Goal: Task Accomplishment & Management: Manage account settings

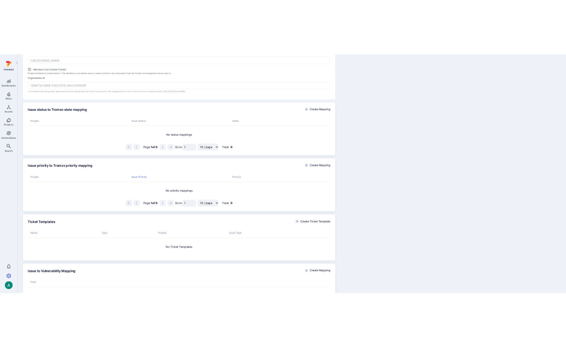
scroll to position [212, 0]
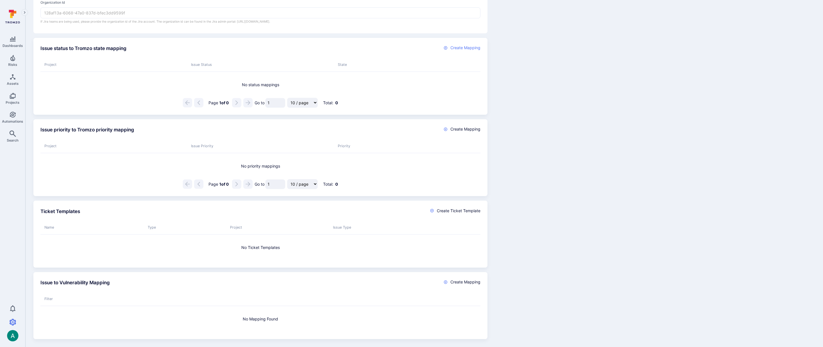
click at [464, 48] on span "Create Mapping" at bounding box center [465, 48] width 30 height 6
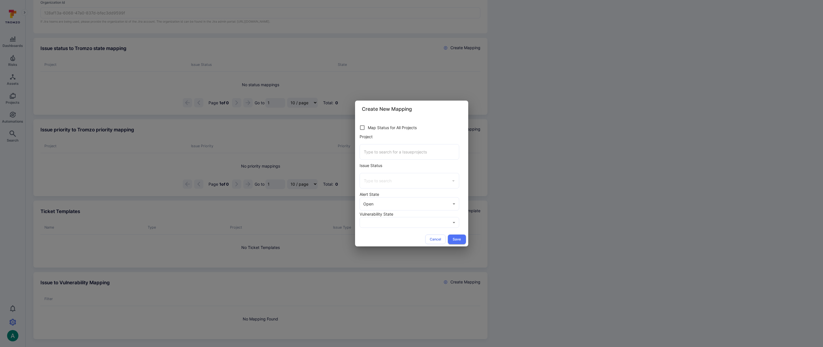
click at [362, 128] on input "checkbox" at bounding box center [362, 127] width 11 height 11
checkbox input "true"
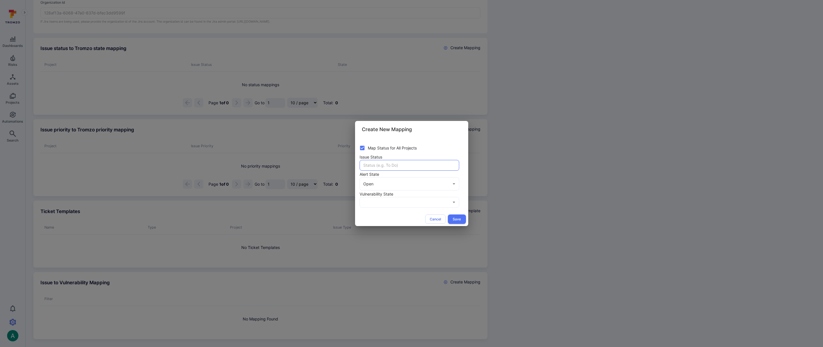
click at [383, 167] on input "text" at bounding box center [409, 165] width 99 height 10
click at [437, 141] on div at bounding box center [411, 173] width 823 height 347
click at [419, 208] on div "Map Status for All Projects Issue Status ​ Alert State Open open ​ Vulnerabilit…" at bounding box center [411, 175] width 113 height 74
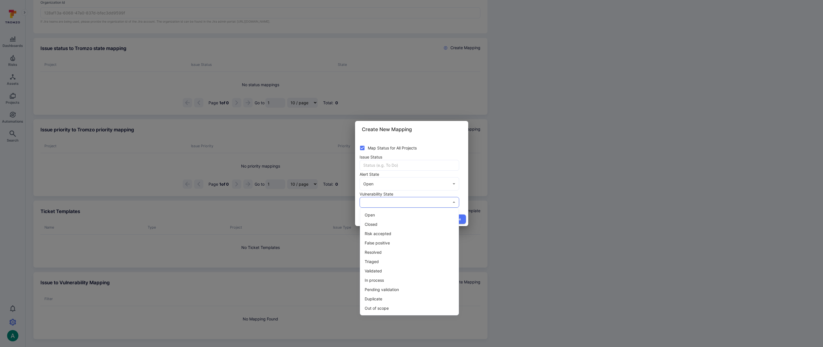
click at [463, 195] on div at bounding box center [411, 173] width 823 height 347
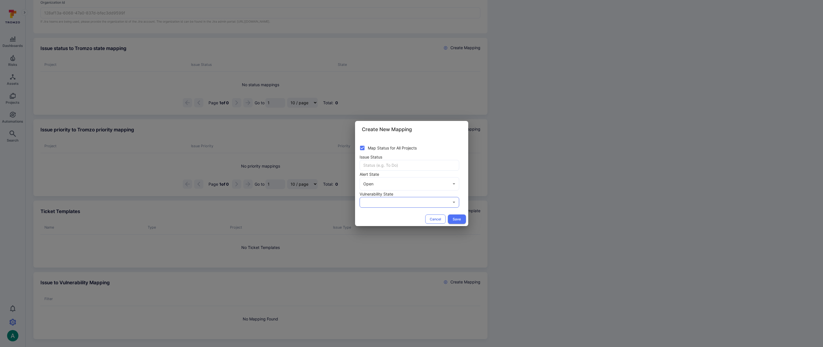
click at [437, 218] on button "Cancel" at bounding box center [435, 219] width 20 height 9
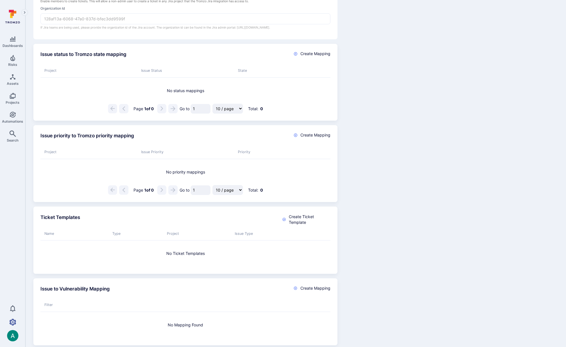
click at [14, 321] on icon "Settings" at bounding box center [12, 322] width 7 height 7
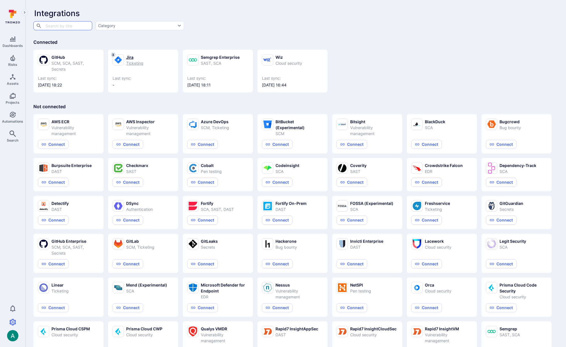
click at [133, 61] on div "Ticketing" at bounding box center [134, 63] width 17 height 6
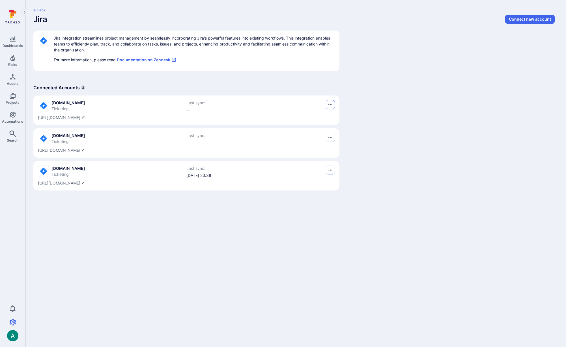
click at [332, 104] on icon "Options menu" at bounding box center [331, 104] width 4 height 5
click at [321, 119] on button "Delete" at bounding box center [311, 119] width 40 height 6
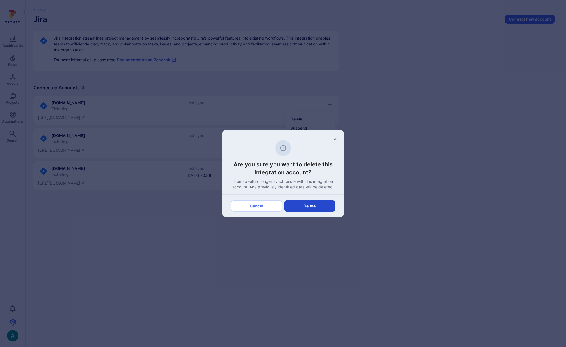
click at [317, 207] on button "Delete" at bounding box center [309, 206] width 51 height 11
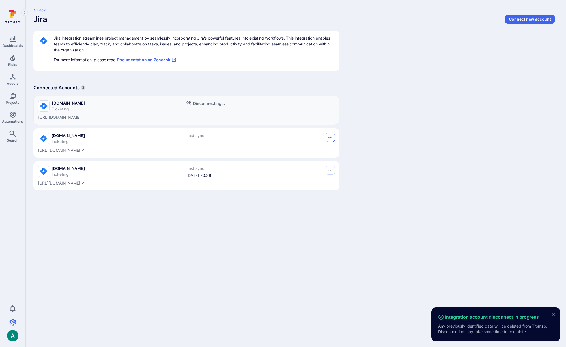
click at [331, 136] on icon "Options menu" at bounding box center [331, 137] width 4 height 5
click at [321, 153] on button "Delete" at bounding box center [311, 152] width 40 height 6
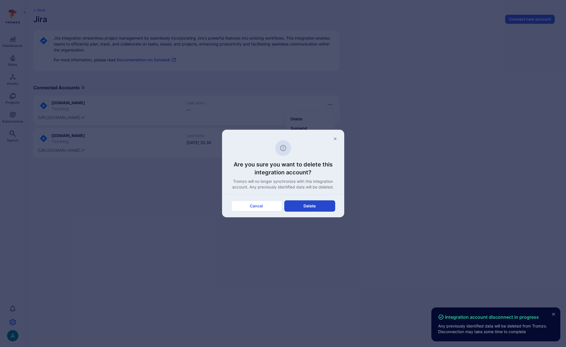
click at [316, 209] on button "Delete" at bounding box center [309, 206] width 51 height 11
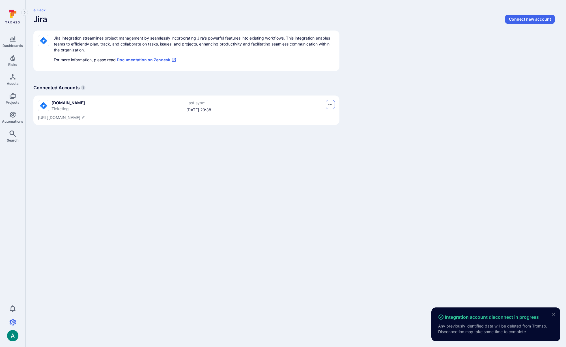
click at [332, 104] on icon "Options menu" at bounding box center [331, 104] width 4 height 1
drag, startPoint x: 288, startPoint y: 100, endPoint x: 100, endPoint y: 105, distance: 187.7
click at [260, 102] on div at bounding box center [283, 173] width 566 height 347
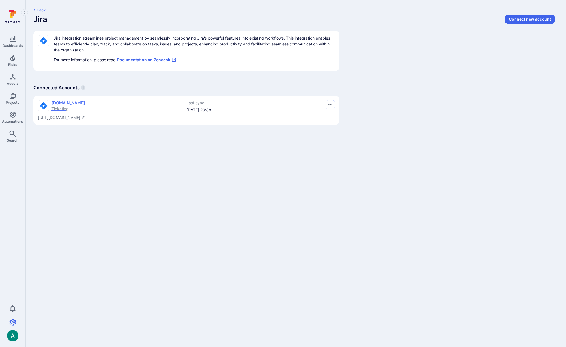
click at [73, 103] on span "ticketlab.atlassian.net" at bounding box center [68, 103] width 34 height 6
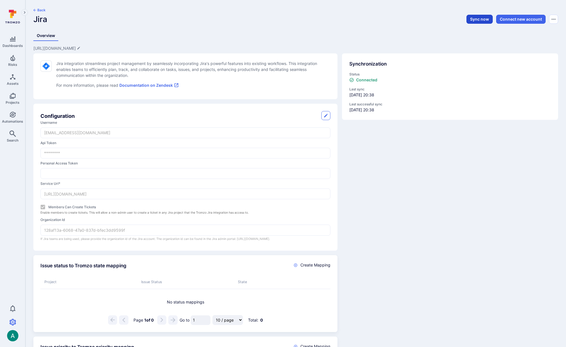
drag, startPoint x: 475, startPoint y: 25, endPoint x: 476, endPoint y: 21, distance: 4.8
click at [475, 25] on header "Back Jira Sync now Connect new account" at bounding box center [295, 18] width 525 height 20
click at [476, 20] on button "Sync now" at bounding box center [480, 19] width 26 height 9
click at [9, 116] on icon "Automations" at bounding box center [12, 114] width 7 height 7
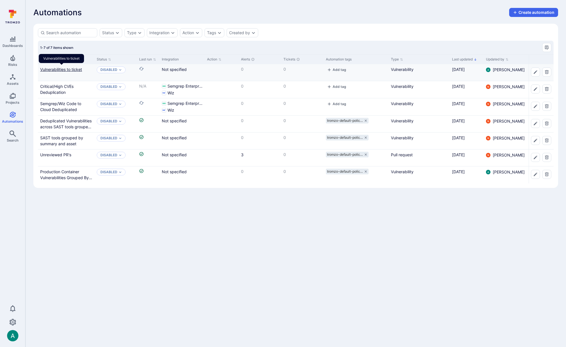
click at [74, 68] on link "Vulnerabilities to ticket" at bounding box center [61, 69] width 42 height 5
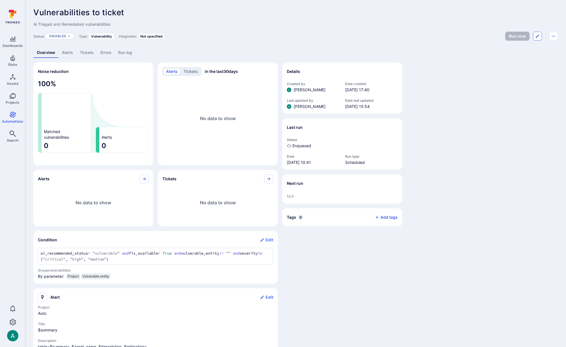
click at [540, 36] on button "Edit automation" at bounding box center [537, 36] width 9 height 9
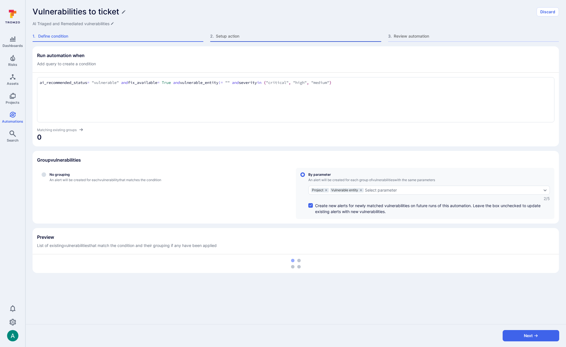
click at [243, 38] on span "Setup action" at bounding box center [298, 36] width 165 height 6
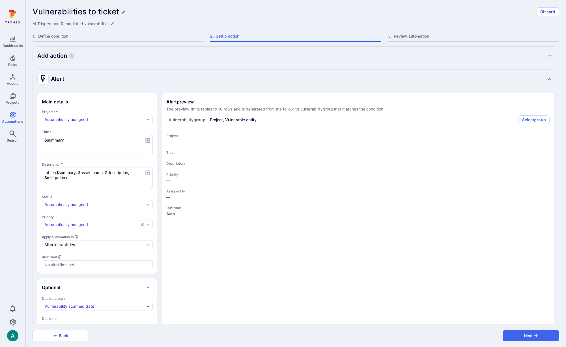
type textarea "x"
click at [87, 56] on div "Add action 1" at bounding box center [295, 55] width 517 height 9
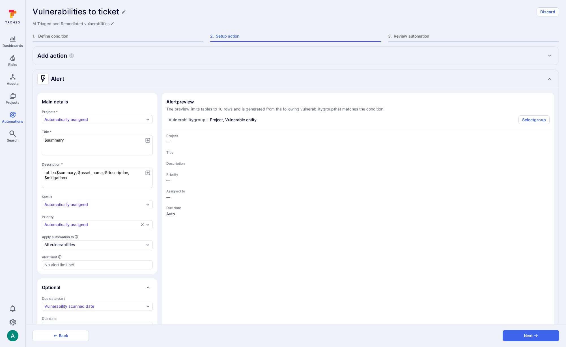
type textarea "x"
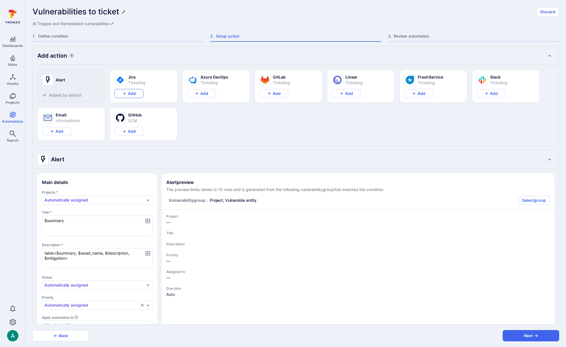
click at [122, 93] on icon "Add Jira action" at bounding box center [124, 93] width 5 height 5
type textarea "x"
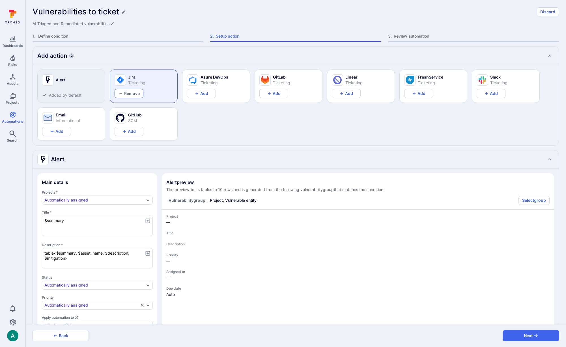
type textarea "x"
click at [60, 38] on span "Define condition" at bounding box center [120, 36] width 165 height 6
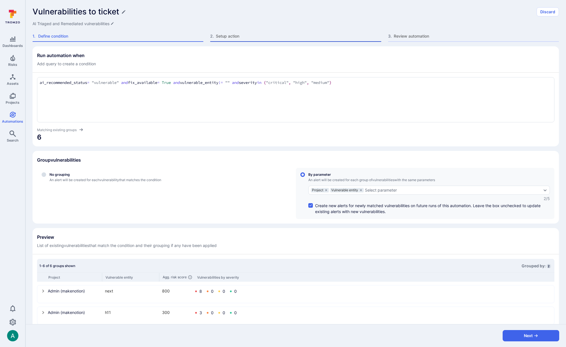
click at [230, 35] on span "Setup action" at bounding box center [298, 36] width 165 height 6
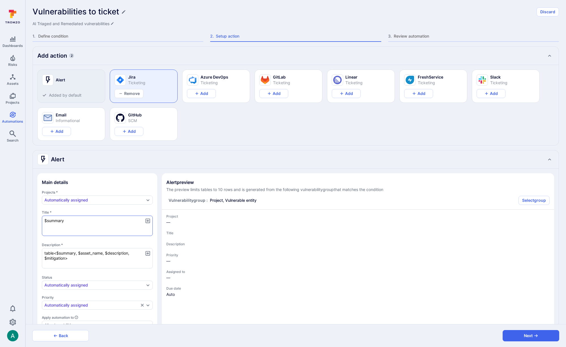
click at [132, 222] on textarea "$summary" at bounding box center [97, 226] width 111 height 20
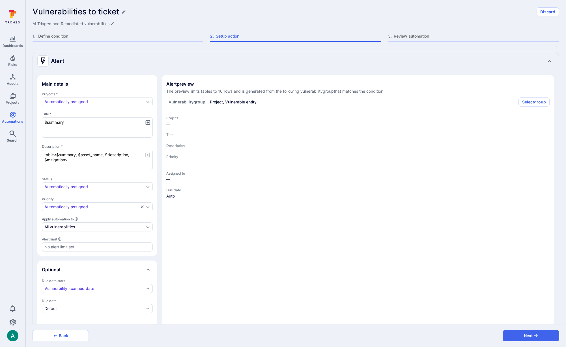
scroll to position [123, 0]
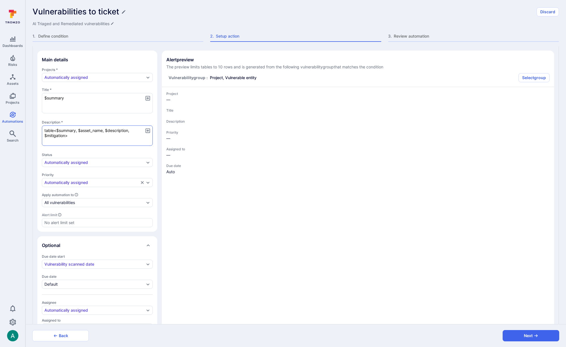
click at [80, 136] on textarea "table<$summary, $asset_name, $description, $mitigation>" at bounding box center [97, 136] width 111 height 20
click at [538, 77] on button "Select group" at bounding box center [534, 77] width 31 height 9
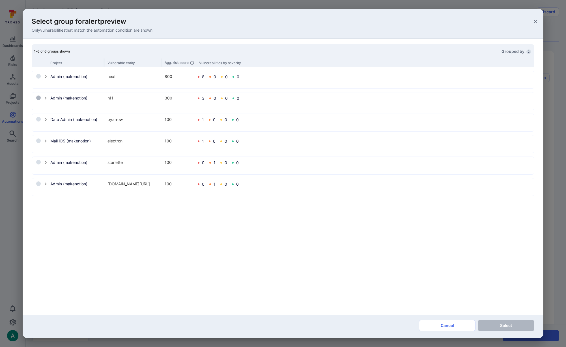
click at [36, 99] on input "select group" at bounding box center [38, 98] width 5 height 5
radio input "true"
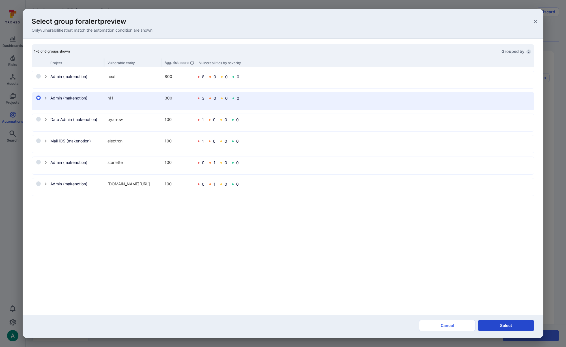
click at [523, 325] on button "Select" at bounding box center [506, 325] width 57 height 11
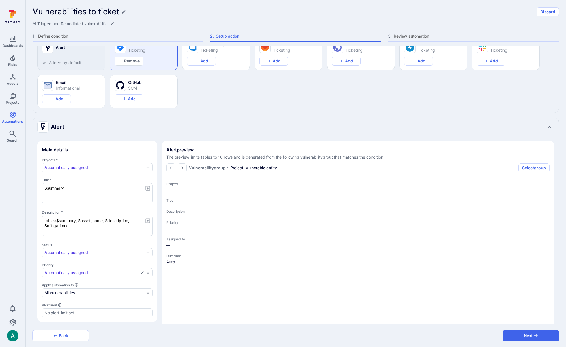
scroll to position [0, 0]
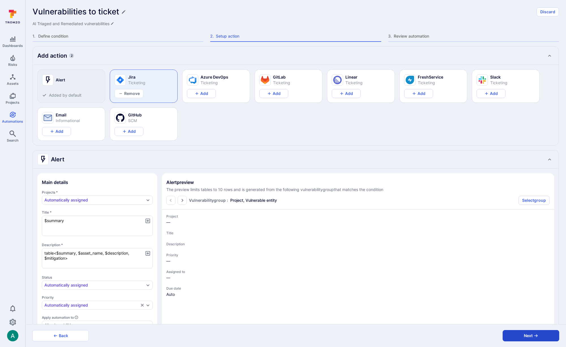
click at [518, 337] on button "Next" at bounding box center [531, 336] width 57 height 11
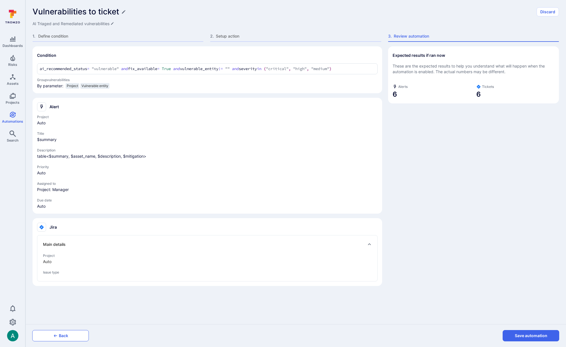
click at [66, 336] on button "Back" at bounding box center [60, 336] width 57 height 11
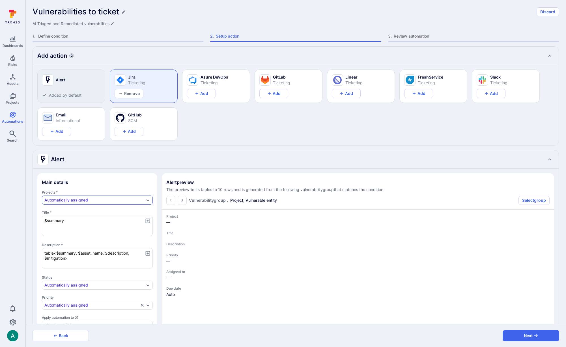
type textarea "x"
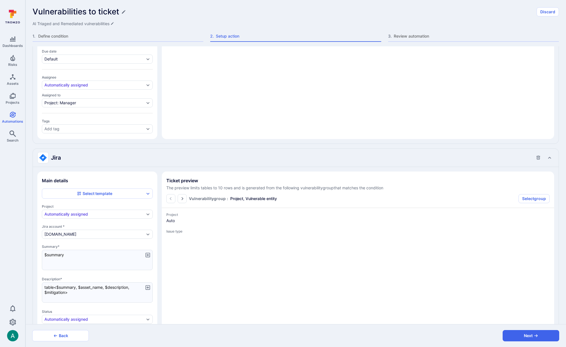
scroll to position [348, 0]
click at [531, 334] on button "Next" at bounding box center [531, 336] width 57 height 11
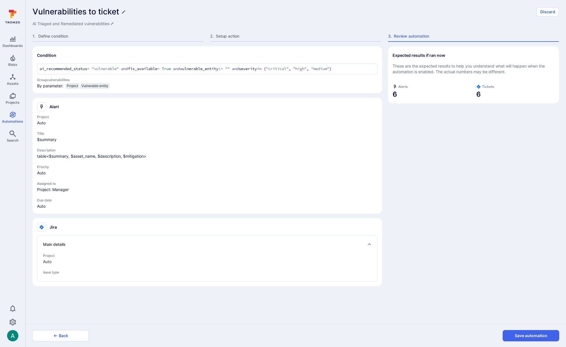
scroll to position [0, 0]
click at [531, 334] on button "Save automation" at bounding box center [531, 336] width 57 height 11
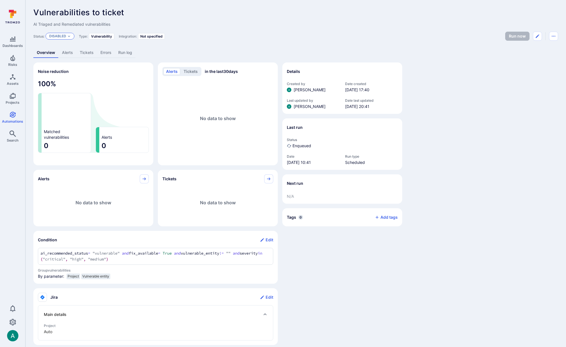
click at [65, 35] on p "Disabled" at bounding box center [57, 36] width 17 height 5
click at [67, 50] on div "Enabled" at bounding box center [74, 50] width 47 height 6
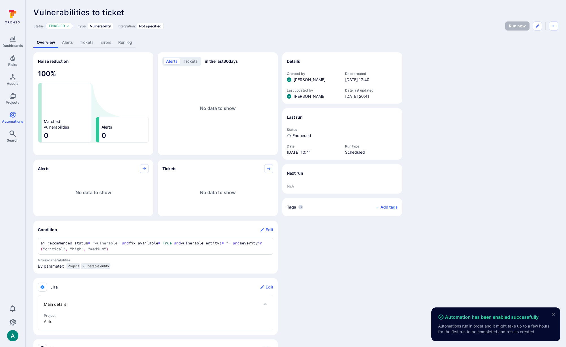
click at [450, 27] on div "Status: Enabled Type: Vulnerability Integration: Not specified Run now" at bounding box center [295, 26] width 525 height 9
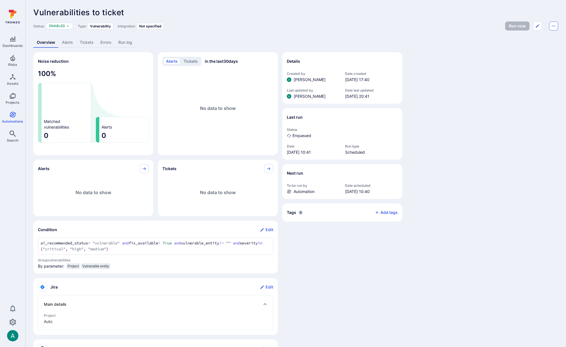
click at [553, 25] on icon "Automation menu" at bounding box center [554, 26] width 5 height 5
click at [553, 25] on div at bounding box center [283, 173] width 566 height 347
click at [102, 39] on link "Errors" at bounding box center [106, 42] width 18 height 10
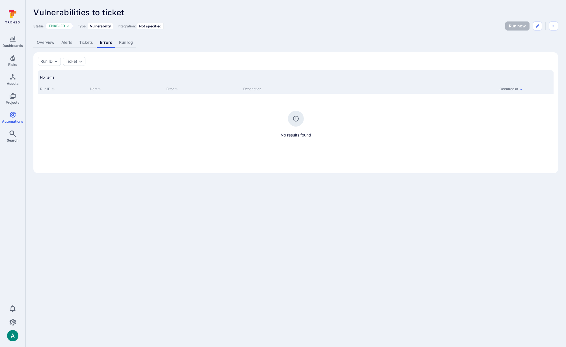
click at [42, 44] on link "Overview" at bounding box center [45, 42] width 25 height 10
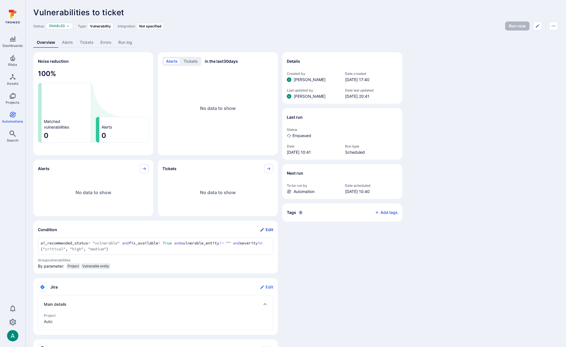
click at [270, 229] on button "Edit" at bounding box center [266, 230] width 13 height 9
drag, startPoint x: 187, startPoint y: 21, endPoint x: 183, endPoint y: 21, distance: 4.3
click at [187, 21] on header "Vulnerabilities to ticket ... Show more Status: Enabled Type: Vulnerability Int…" at bounding box center [295, 19] width 525 height 23
click at [154, 27] on span "Not specified" at bounding box center [150, 26] width 22 height 4
click at [64, 44] on link "Alerts" at bounding box center [68, 42] width 18 height 10
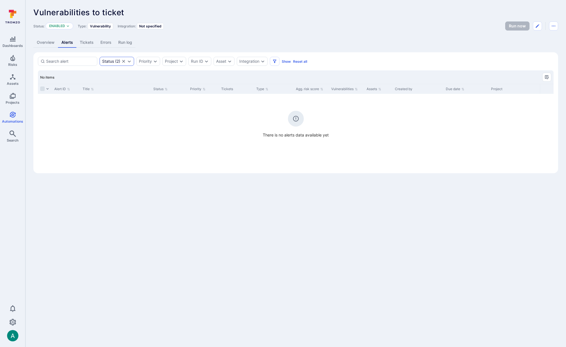
click at [107, 61] on div "Status" at bounding box center [108, 61] width 12 height 5
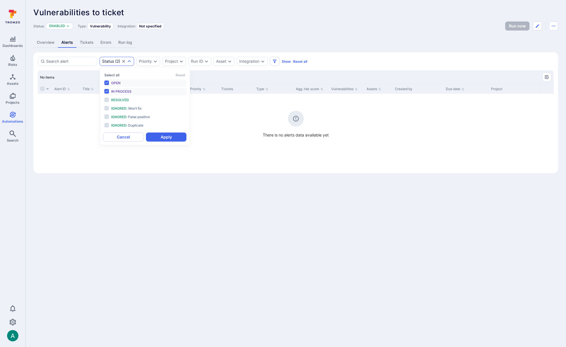
scroll to position [5, 0]
click at [107, 61] on div "Status" at bounding box center [108, 61] width 12 height 5
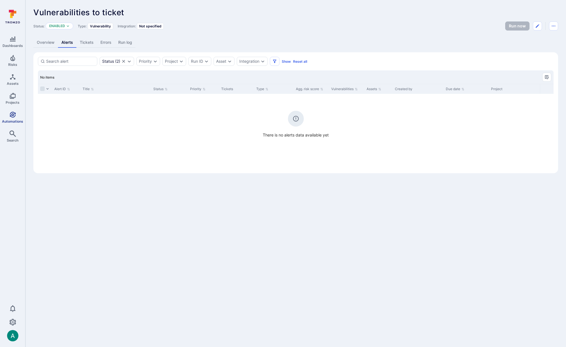
click at [9, 114] on icon "Automations" at bounding box center [12, 114] width 7 height 7
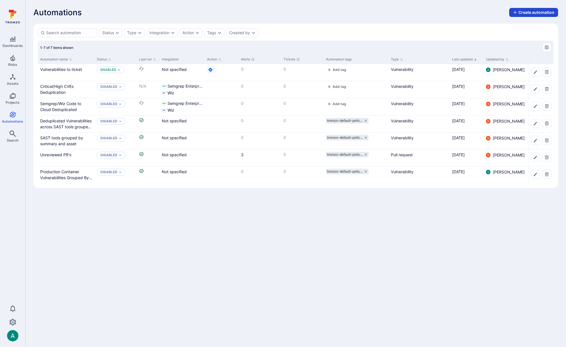
click at [523, 11] on button "Create automation" at bounding box center [533, 12] width 49 height 9
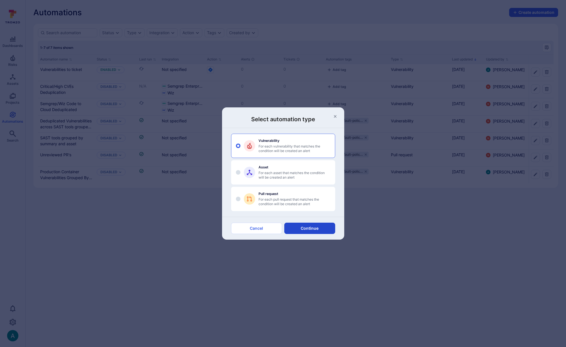
click at [315, 230] on button "Continue" at bounding box center [309, 228] width 51 height 11
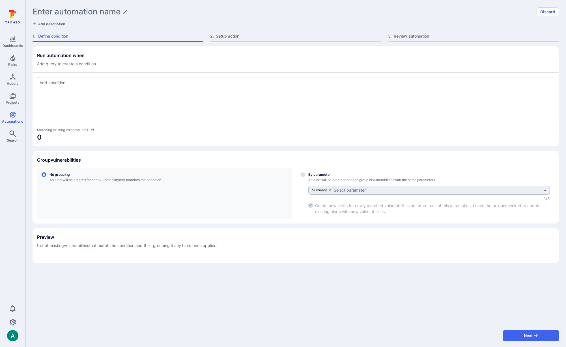
click at [72, 104] on div at bounding box center [296, 99] width 518 height 45
type textarea "severity = "Critical""
click at [127, 87] on div "severity = "Critical" severity = "Critical"" at bounding box center [296, 99] width 518 height 45
click at [304, 175] on input "By parameter An alert will be created for each group of vulnerabilities with th…" at bounding box center [303, 175] width 5 height 5
radio input "true"
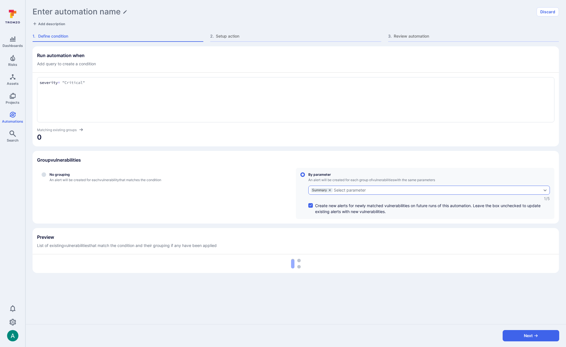
click at [329, 189] on icon "grouping parameters" at bounding box center [329, 190] width 3 height 3
click at [305, 177] on input "By parameter An alert will be created for each group of vulnerabilities with th…" at bounding box center [303, 175] width 5 height 5
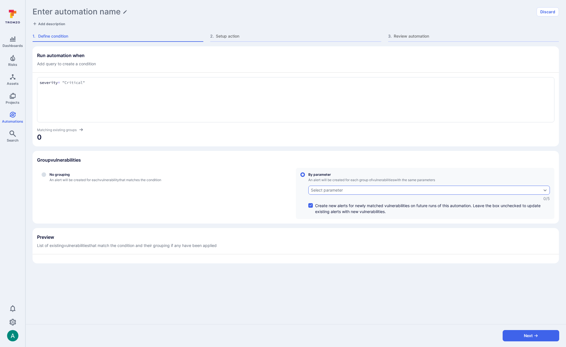
click at [333, 191] on div "Select parameter" at bounding box center [327, 190] width 32 height 5
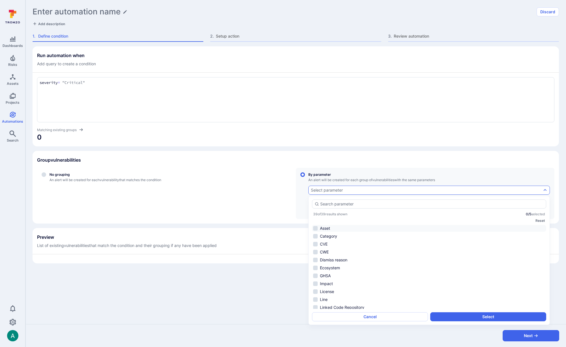
click at [333, 228] on li "Asset" at bounding box center [429, 228] width 234 height 7
click at [473, 314] on button "Select" at bounding box center [488, 317] width 116 height 9
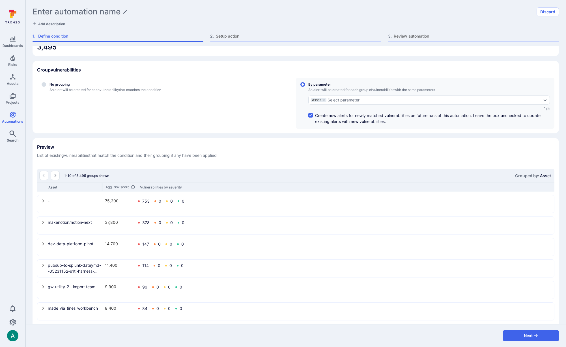
scroll to position [91, 0]
click at [93, 10] on h1 "Enter automation name" at bounding box center [77, 11] width 88 height 9
type input "Critical vulns"
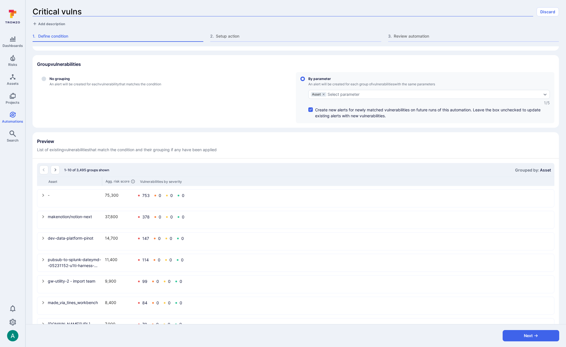
scroll to position [184, 0]
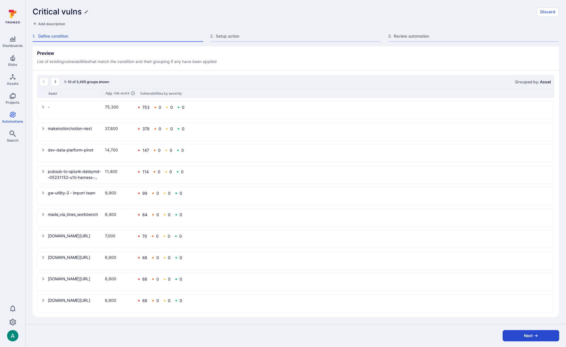
click at [519, 335] on button "Next" at bounding box center [531, 336] width 57 height 11
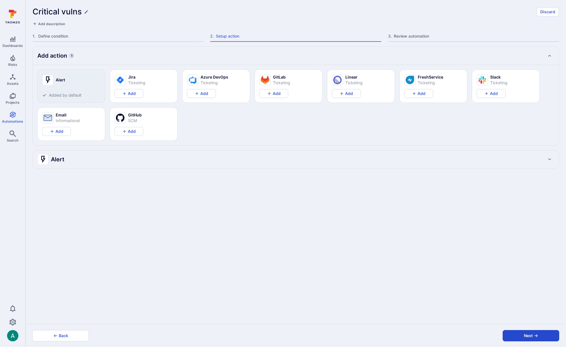
scroll to position [0, 0]
type textarea "x"
click at [61, 159] on h2 "Alert" at bounding box center [50, 159] width 27 height 11
type textarea "x"
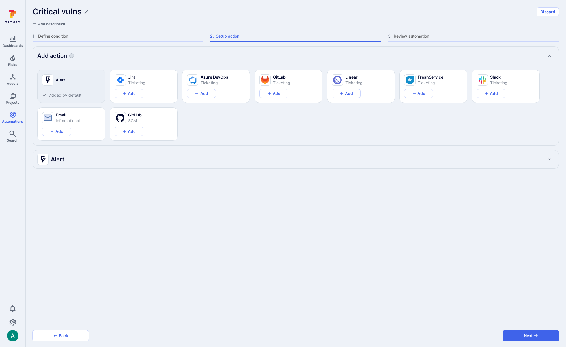
type textarea "x"
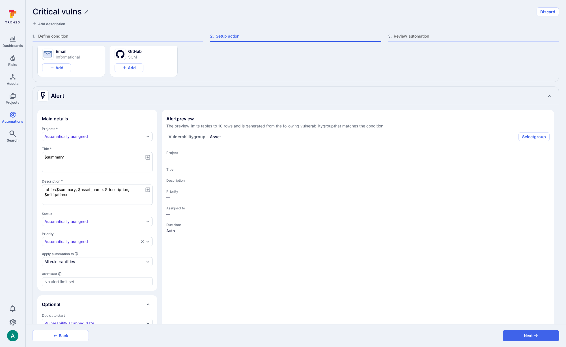
scroll to position [129, 0]
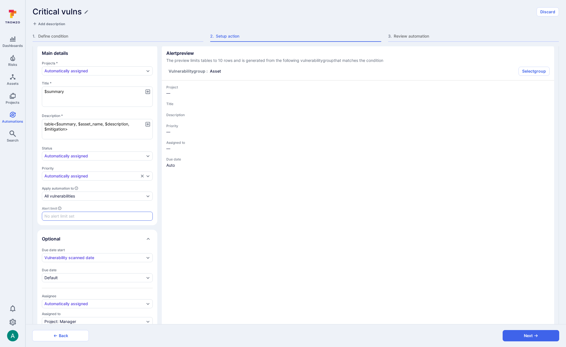
click at [64, 216] on input "Alert limit" at bounding box center [97, 217] width 106 height 6
type textarea "x"
type input "2"
click at [539, 337] on button "Next" at bounding box center [531, 336] width 57 height 11
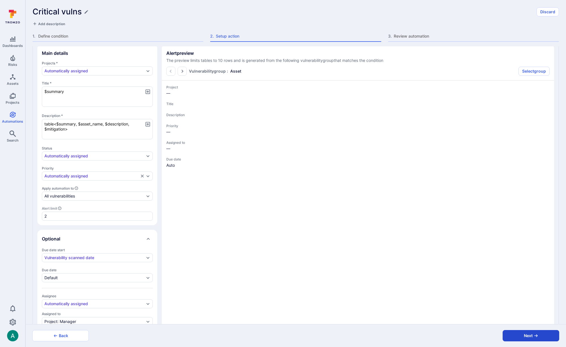
scroll to position [0, 0]
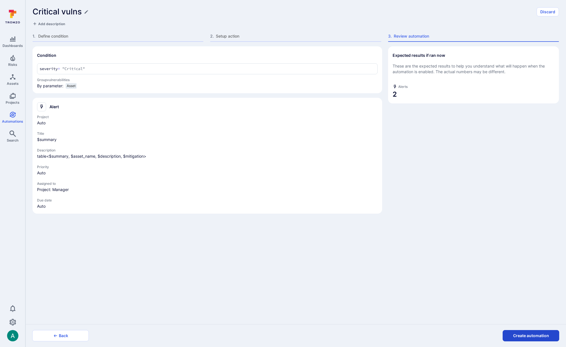
click at [528, 336] on button "Create automation" at bounding box center [531, 336] width 57 height 11
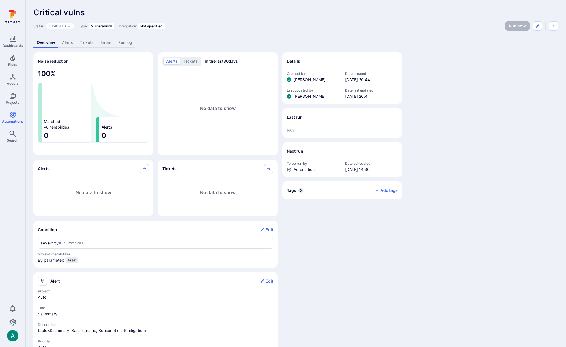
click at [66, 25] on div "Disabled" at bounding box center [60, 26] width 29 height 7
click at [71, 41] on div "Enabled" at bounding box center [74, 40] width 47 height 6
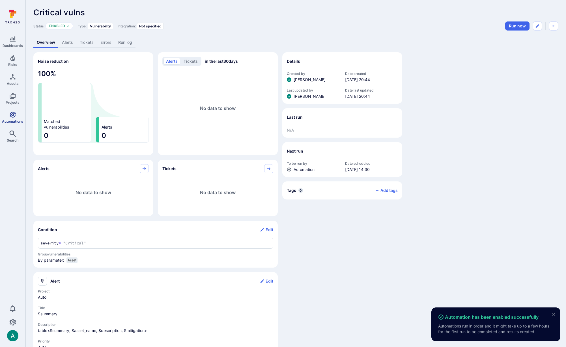
click at [11, 116] on icon "Automations" at bounding box center [12, 114] width 7 height 7
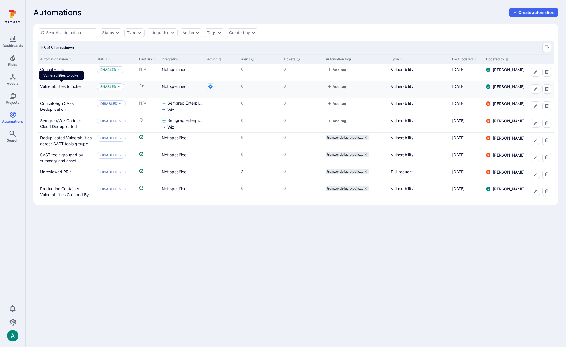
click at [65, 85] on link "Vulnerabilities to ticket" at bounding box center [61, 86] width 42 height 5
click at [54, 70] on link "Critical vulns" at bounding box center [51, 69] width 23 height 5
click at [63, 87] on link "Vulnerabilities to ticket" at bounding box center [61, 86] width 42 height 5
click at [59, 71] on link "Critical vulns" at bounding box center [51, 69] width 23 height 5
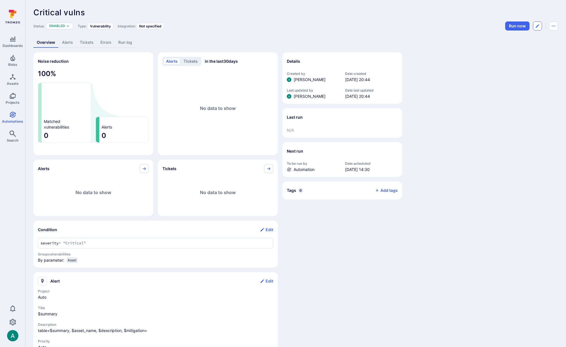
click at [539, 25] on icon "Edit automation" at bounding box center [537, 26] width 5 height 5
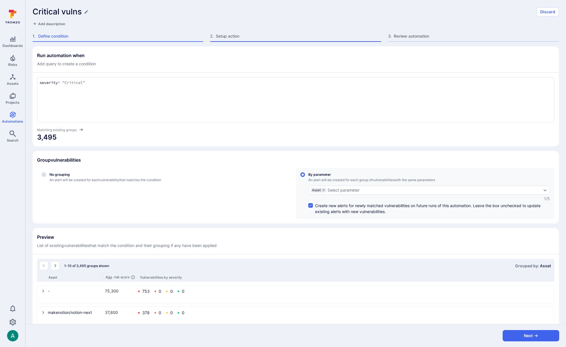
click at [242, 33] on span "Setup action" at bounding box center [298, 36] width 165 height 6
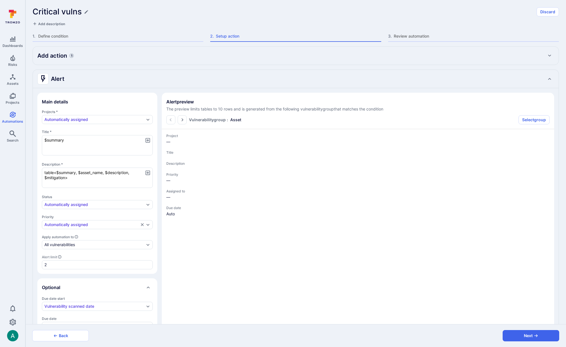
type textarea "x"
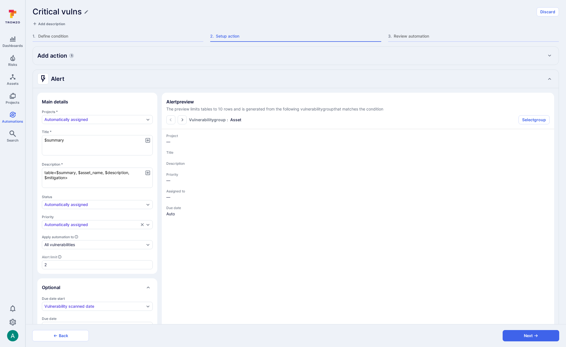
type textarea "x"
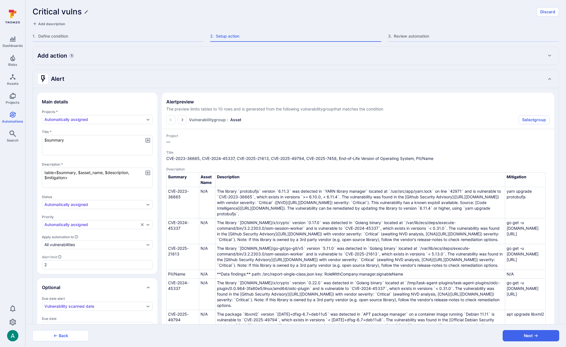
click at [87, 59] on div "Add action 1" at bounding box center [295, 55] width 517 height 9
type textarea "x"
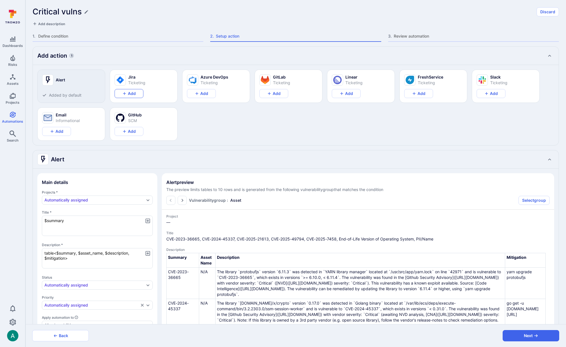
click at [134, 95] on button "Add" at bounding box center [129, 93] width 29 height 9
type textarea "x"
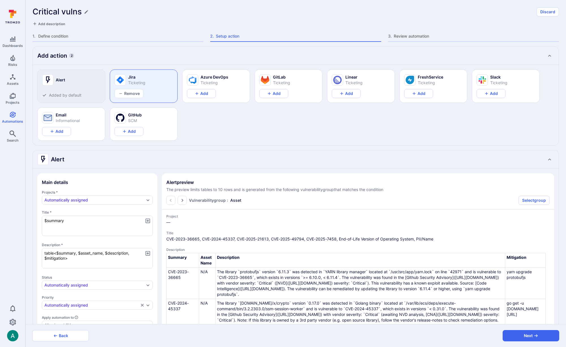
type textarea "x"
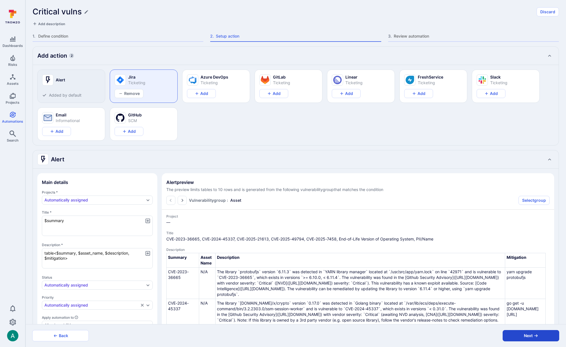
type textarea "x"
click at [520, 335] on button "Next" at bounding box center [531, 336] width 57 height 11
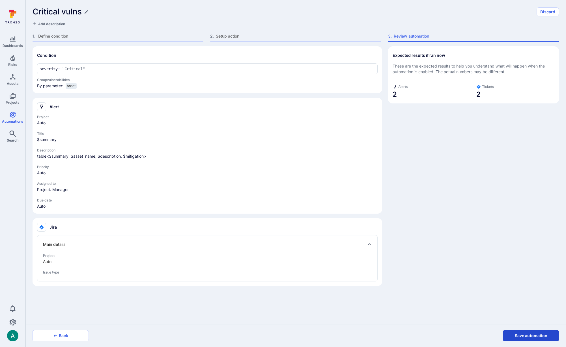
click at [544, 338] on button "Save automation" at bounding box center [531, 336] width 57 height 11
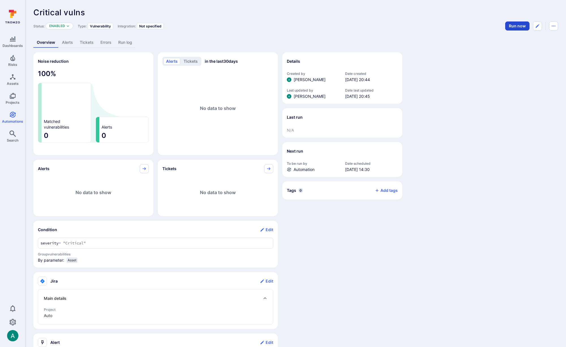
click at [519, 26] on button "Run now" at bounding box center [517, 26] width 24 height 9
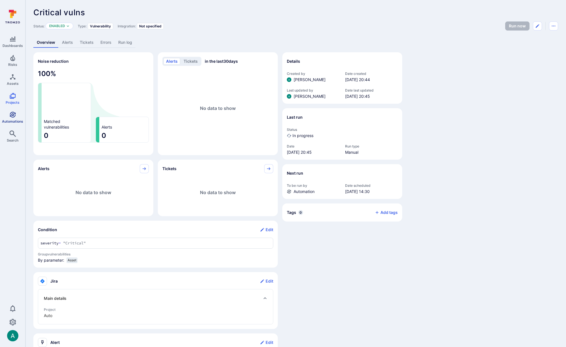
click at [11, 120] on span "Automations" at bounding box center [12, 121] width 21 height 4
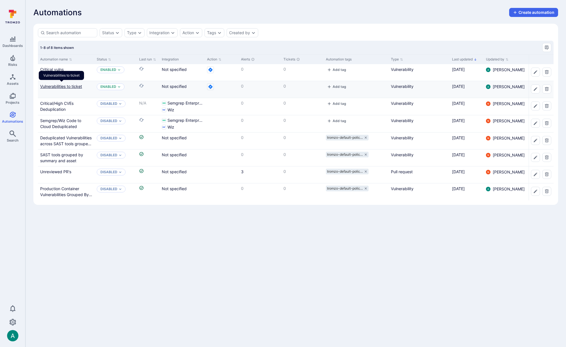
click at [65, 87] on link "Vulnerabilities to ticket" at bounding box center [61, 86] width 42 height 5
click at [53, 69] on link "Critical vulns" at bounding box center [51, 69] width 23 height 5
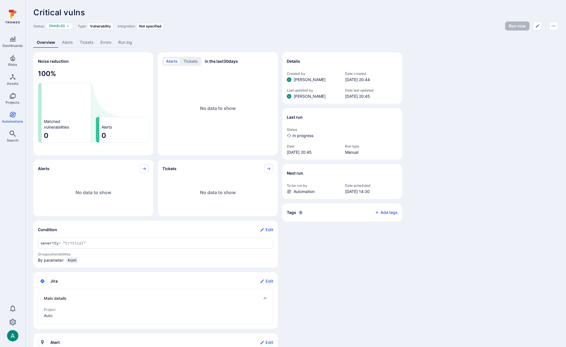
click at [73, 43] on link "Alerts" at bounding box center [68, 42] width 18 height 10
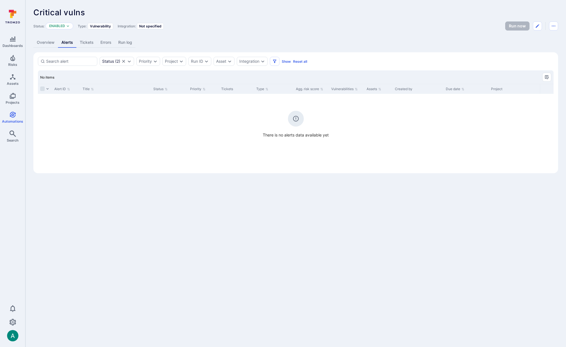
click at [84, 43] on link "Tickets" at bounding box center [86, 42] width 21 height 10
click at [46, 43] on link "Overview" at bounding box center [45, 42] width 25 height 10
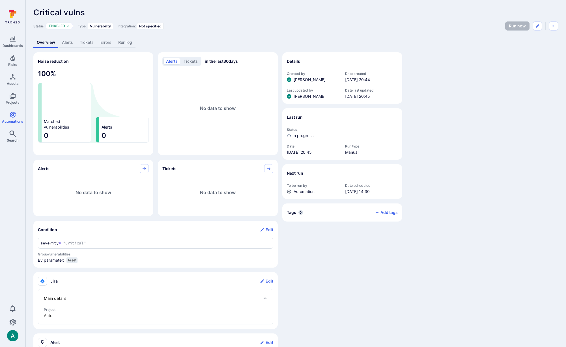
drag, startPoint x: 383, startPoint y: 18, endPoint x: 180, endPoint y: 7, distance: 203.2
click at [358, 19] on header "Critical vulns ... Show more Status: Enabled Type: Vulnerability Integration: N…" at bounding box center [295, 19] width 525 height 23
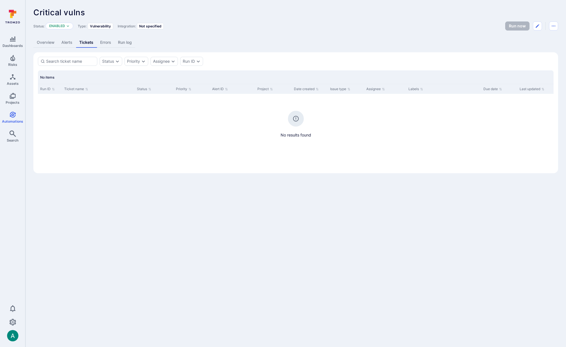
click at [45, 43] on link "Overview" at bounding box center [45, 42] width 25 height 10
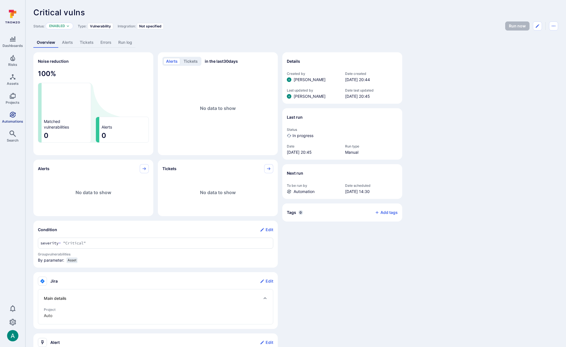
click at [9, 122] on span "Automations" at bounding box center [12, 121] width 21 height 4
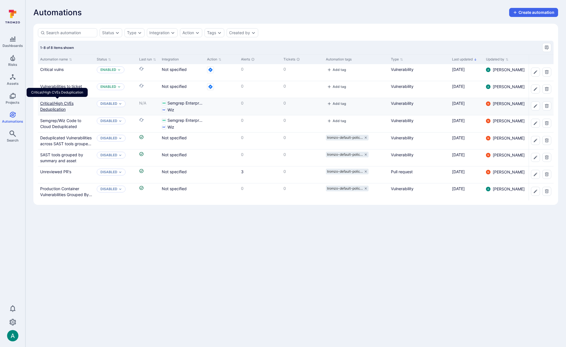
click at [52, 104] on link "Critical/High CVEs Deduplication" at bounding box center [56, 106] width 33 height 11
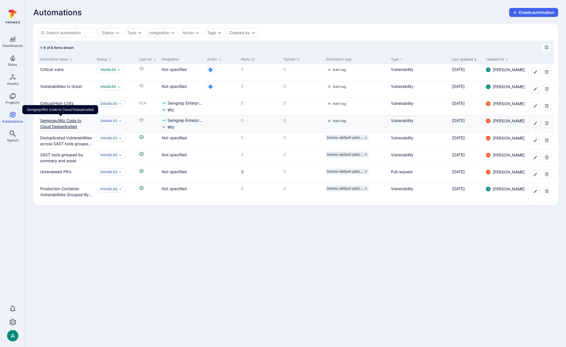
click at [56, 119] on link "Semgrep/Wiz Code to Cloud Deduplicated" at bounding box center [60, 123] width 41 height 11
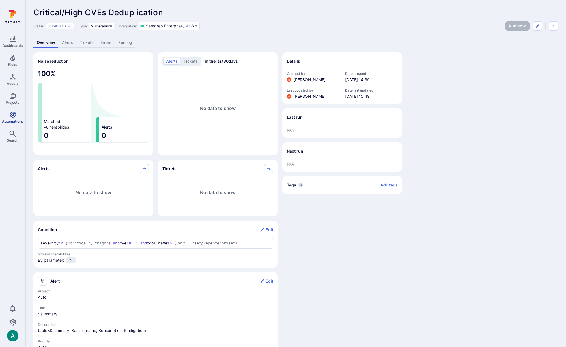
click at [12, 116] on icon "Automations" at bounding box center [13, 115] width 6 height 6
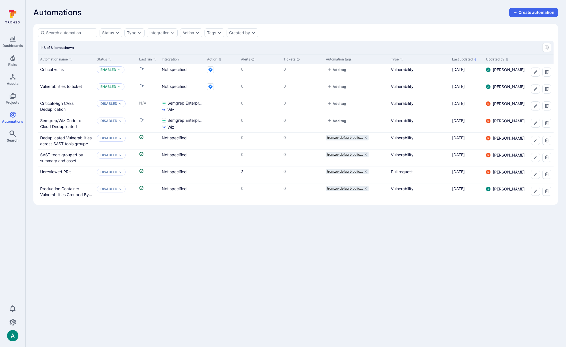
click at [228, 14] on div "Automations Create automation" at bounding box center [295, 12] width 525 height 9
drag, startPoint x: 135, startPoint y: 75, endPoint x: 79, endPoint y: 70, distance: 56.6
click at [133, 75] on div "Enabled" at bounding box center [116, 72] width 42 height 17
click at [55, 69] on link "Critical vulns" at bounding box center [51, 69] width 23 height 5
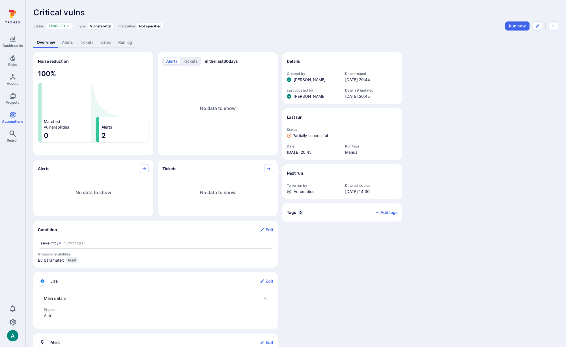
click at [86, 45] on link "Tickets" at bounding box center [86, 42] width 21 height 10
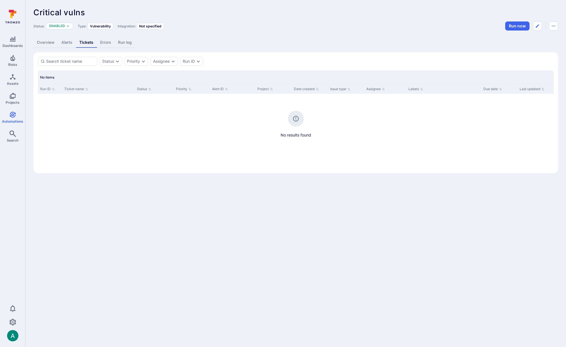
click at [111, 44] on link "Errors" at bounding box center [106, 42] width 18 height 10
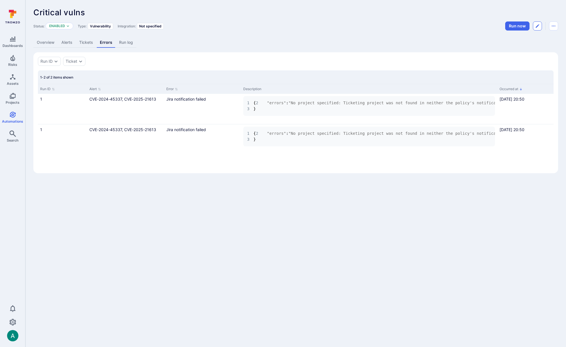
click at [540, 27] on button "Edit automation" at bounding box center [537, 26] width 9 height 9
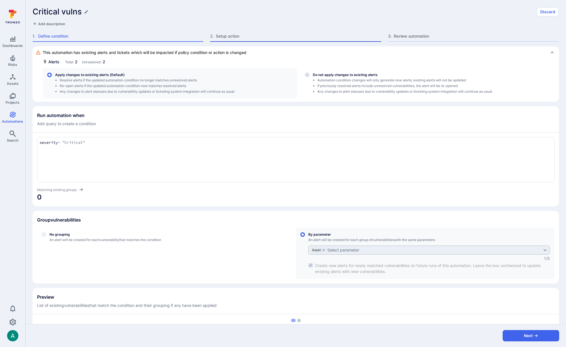
click at [246, 35] on span "Setup action" at bounding box center [298, 36] width 165 height 6
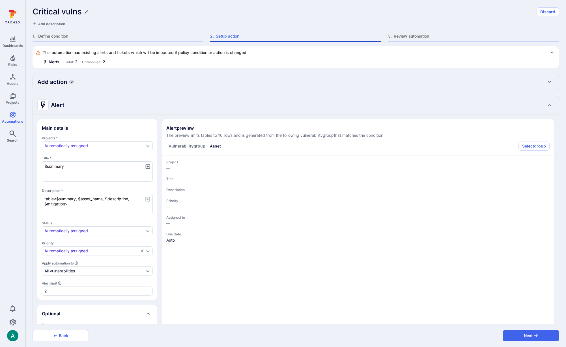
type textarea "x"
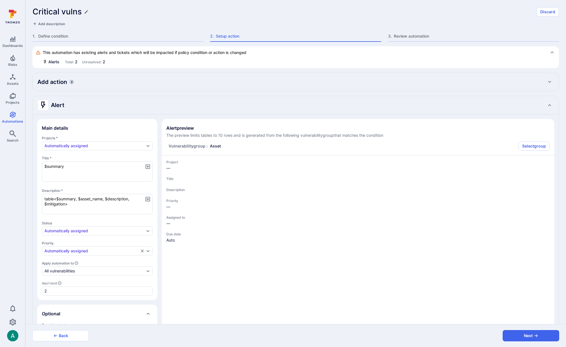
type textarea "x"
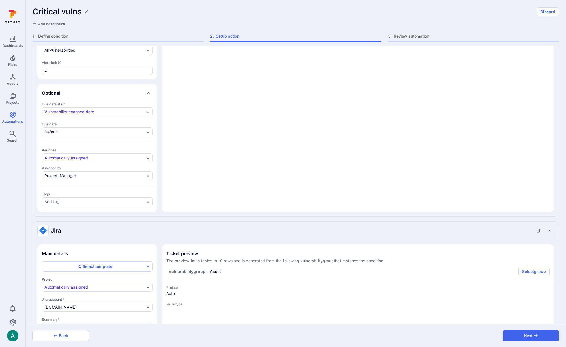
scroll to position [236, 0]
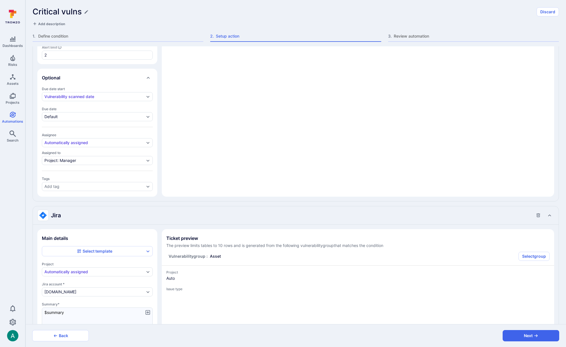
type textarea "x"
click at [96, 271] on div "Automatically assigned" at bounding box center [94, 272] width 100 height 5
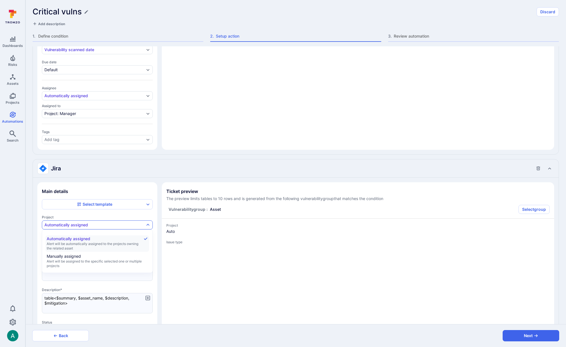
scroll to position [284, 0]
click at [100, 263] on span "Alert will be assigned to the specific selected one or multiple projects" at bounding box center [97, 263] width 101 height 9
type textarea "x"
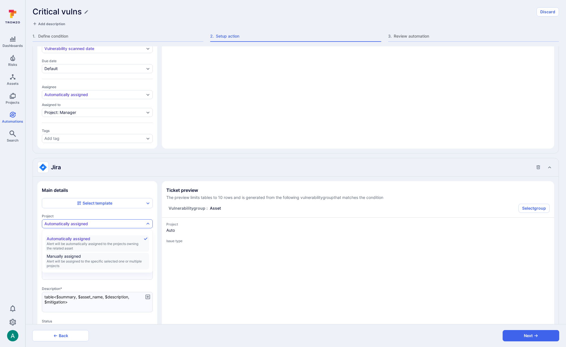
type textarea "x"
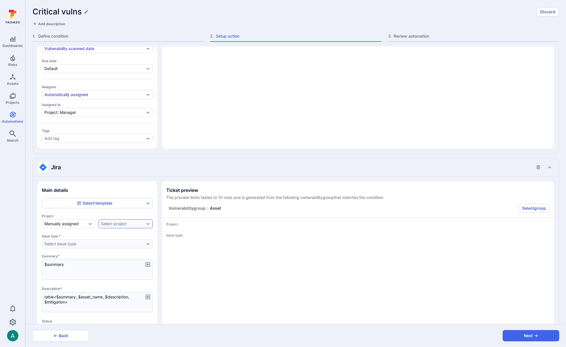
click at [109, 224] on div "Select project" at bounding box center [114, 224] width 26 height 5
click at [132, 238] on input "autocomplete options" at bounding box center [146, 238] width 72 height 6
click at [125, 239] on input "autocomplete options" at bounding box center [146, 238] width 72 height 6
type textarea "x"
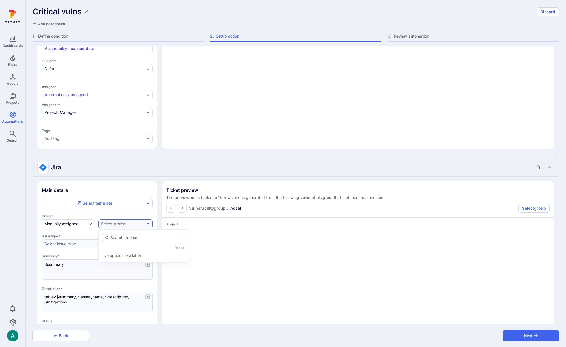
type textarea "x"
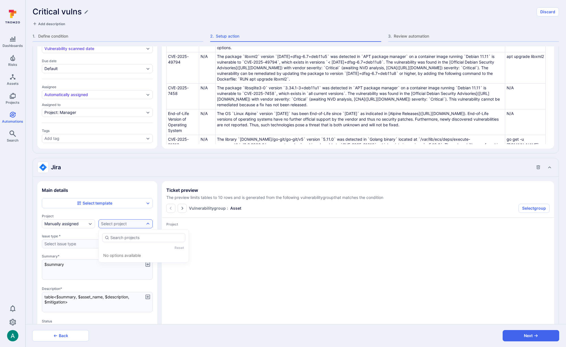
drag, startPoint x: 124, startPoint y: 213, endPoint x: 125, endPoint y: 228, distance: 15.6
click at [125, 214] on div "Select template Project Manually assigned Select project Issue type * Select is…" at bounding box center [97, 271] width 111 height 146
click at [124, 222] on div "Select project" at bounding box center [114, 224] width 26 height 5
click at [119, 167] on div "Jira" at bounding box center [290, 167] width 506 height 9
type textarea "x"
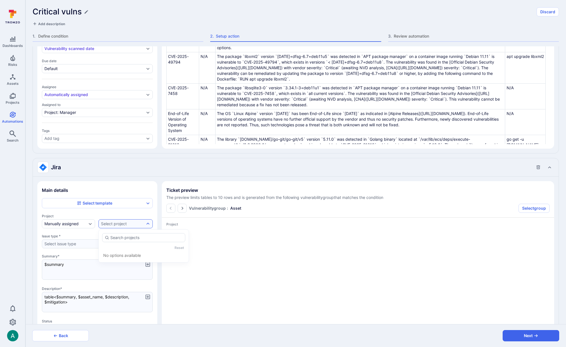
type textarea "x"
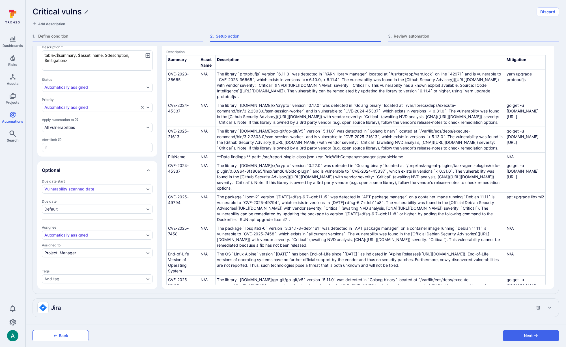
scroll to position [144, 0]
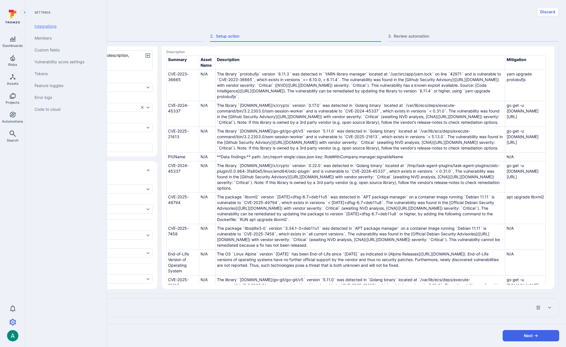
click at [45, 25] on link "Integrations" at bounding box center [65, 26] width 70 height 12
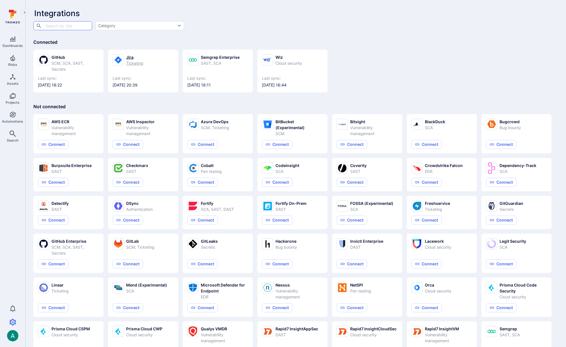
click at [138, 61] on div "Ticketing" at bounding box center [134, 63] width 17 height 6
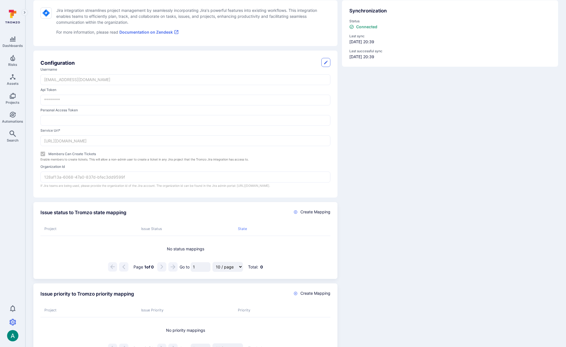
scroll to position [102, 0]
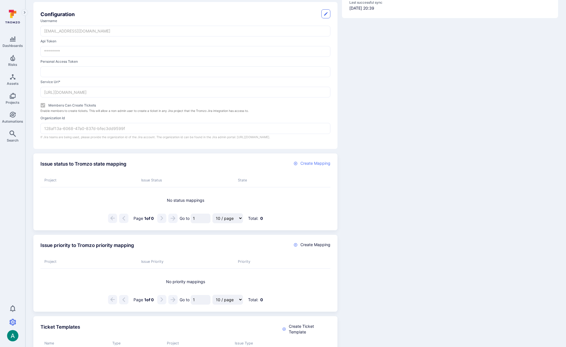
click at [317, 165] on span "Create Mapping" at bounding box center [316, 164] width 30 height 6
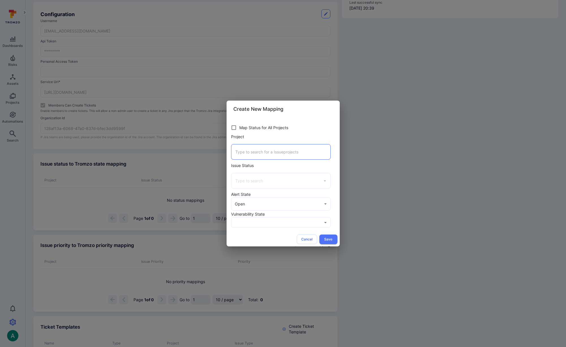
click at [236, 149] on input "Project" at bounding box center [281, 152] width 94 height 10
click at [244, 153] on input "Project" at bounding box center [281, 152] width 94 height 10
click at [264, 156] on input "Project" at bounding box center [281, 152] width 94 height 10
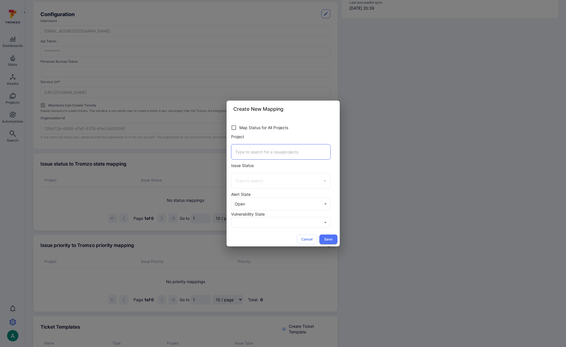
click at [264, 156] on input "Project" at bounding box center [281, 152] width 94 height 10
click at [363, 106] on div "Create New Mapping Map Status for All Projects Project ​ Issue Status ​ Alert S…" at bounding box center [283, 173] width 566 height 347
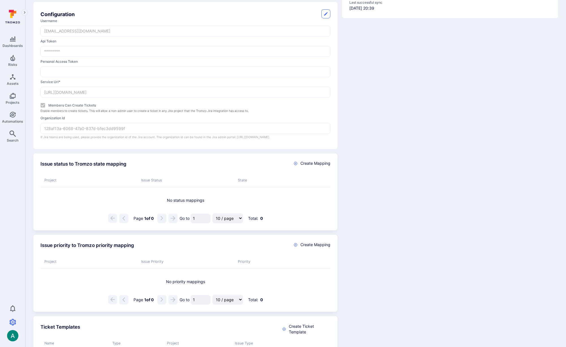
scroll to position [0, 0]
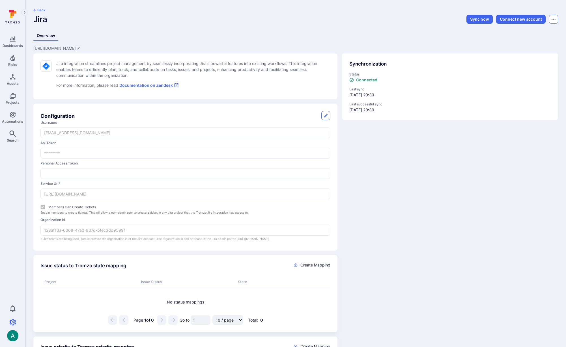
click at [553, 21] on icon "Options menu" at bounding box center [554, 19] width 4 height 5
drag, startPoint x: 373, startPoint y: 154, endPoint x: 327, endPoint y: 131, distance: 51.5
click at [351, 143] on div at bounding box center [283, 173] width 566 height 347
click at [325, 115] on icon "button" at bounding box center [326, 115] width 5 height 5
click at [133, 154] on input "********" at bounding box center [185, 153] width 289 height 10
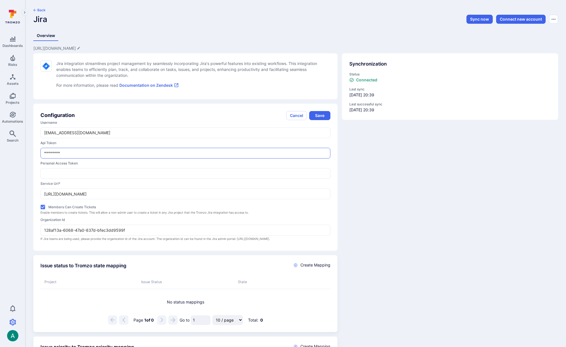
click at [133, 154] on input "********" at bounding box center [185, 153] width 289 height 10
paste input "ATATT3xFfGF0dJ8qG3nd-GjpxXuv9AMOUmOq2cjiKeI5FRBLShJznPa8rvQr3yCMjrlzV60PPfbhHje…"
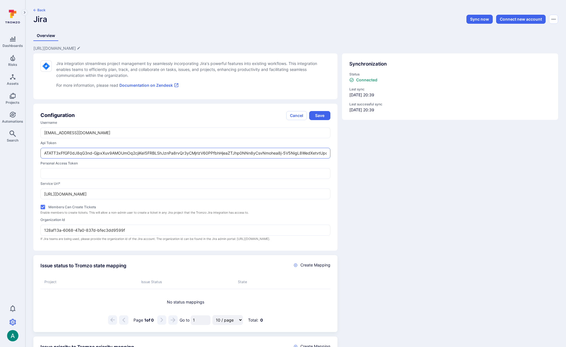
scroll to position [0, 170]
type input "ATATT3xFfGF0dJ8qG3nd-GjpxXuv9AMOUmOq2cjiKeI5FRBLShJznPa8rvQr3yCMjrlzV60PPfbhHje…"
drag, startPoint x: 396, startPoint y: 245, endPoint x: 394, endPoint y: 240, distance: 5.8
click at [395, 243] on div "Synchronization Status Connected Last sync 2025/08/26 at 20:39 Last successful …" at bounding box center [448, 150] width 221 height 202
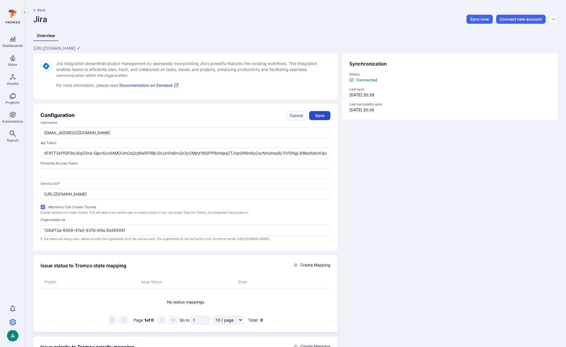
click at [325, 113] on button "Save" at bounding box center [319, 115] width 21 height 9
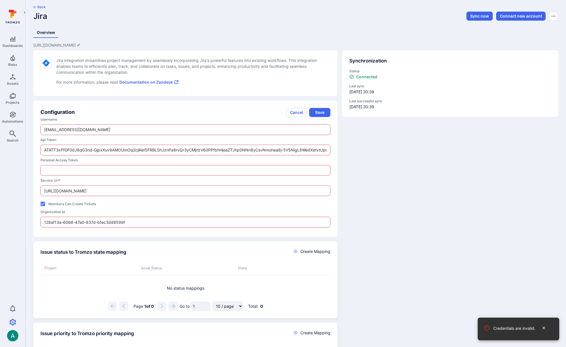
scroll to position [4, 0]
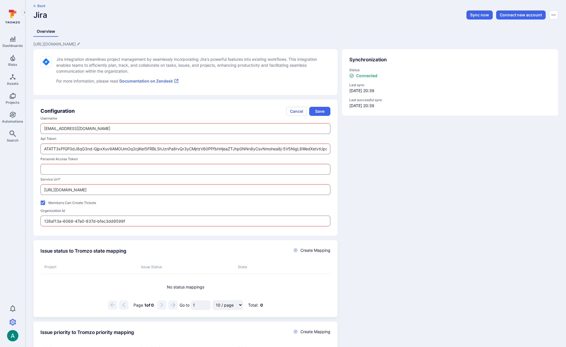
click at [100, 149] on input "ATATT3xFfGF0dJ8qG3nd-GjpxXuv9AMOUmOq2cjiKeI5FRBLShJznPa8rvQr3yCMjrlzV60PPfbhHje…" at bounding box center [185, 149] width 289 height 10
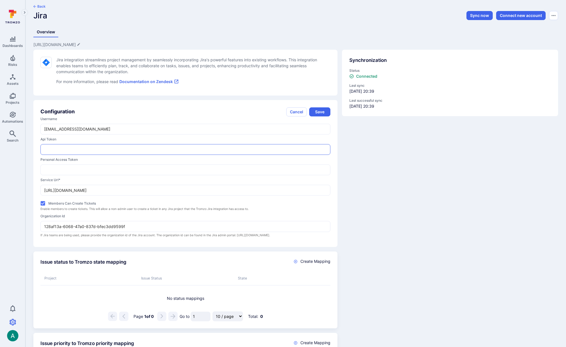
paste input "ATATT3xFfGF0dJ8qG3nd-GjpxXuv9AMOUmOq2cjiKeI5FRBLShJznPa8rvQr3yCMjrlzV60PPfbhHje…"
type input "ATATT3xFfGF0dJ8qG3nd-GjpxXuv9AMOUmOq2cjiKeI5FRBLShJznPa8rvQr3yCMjrlzV60PPfbhHje…"
click at [377, 166] on div "Synchronization Status Connected Last sync 2025/08/26 at 20:39 Last successful …" at bounding box center [448, 146] width 221 height 202
click at [325, 114] on button "Save" at bounding box center [319, 112] width 21 height 9
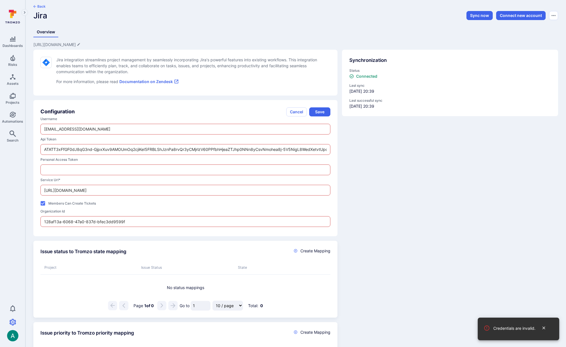
click at [166, 169] on input "Personal access token" at bounding box center [185, 170] width 289 height 10
drag, startPoint x: 54, startPoint y: 130, endPoint x: 50, endPoint y: 130, distance: 4.3
click at [54, 130] on input "adehar@gmail.com" at bounding box center [185, 129] width 289 height 10
drag, startPoint x: 45, startPoint y: 130, endPoint x: 36, endPoint y: 129, distance: 9.4
click at [35, 129] on div "Configuration Cancel Save username adehar@gmail.com ​ api token ATATT3xFfGF0dJ8…" at bounding box center [185, 168] width 304 height 136
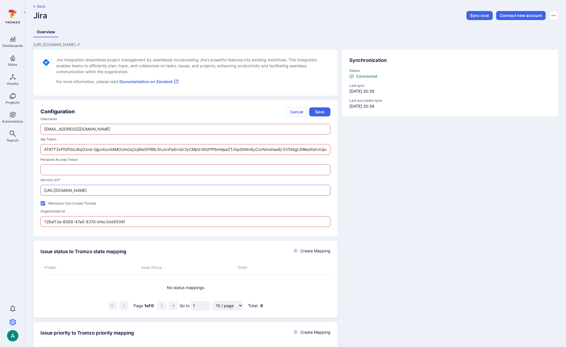
click at [106, 192] on input "https://ticketlab.atlassian.net/" at bounding box center [185, 190] width 289 height 10
drag, startPoint x: 109, startPoint y: 191, endPoint x: 128, endPoint y: 188, distance: 19.1
click at [128, 188] on input "https://ticketlab.atlassian.net/" at bounding box center [185, 190] width 289 height 10
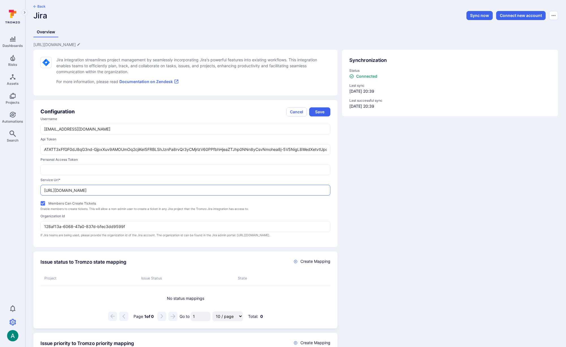
type input "https://ticketlab.atlassian.net"
click at [261, 173] on input "Personal access token" at bounding box center [185, 170] width 289 height 10
click at [323, 110] on button "Save" at bounding box center [319, 112] width 21 height 9
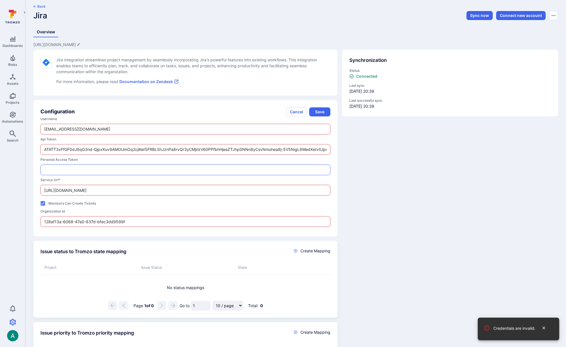
click at [88, 171] on input "Personal access token" at bounding box center [185, 170] width 289 height 10
type input "a"
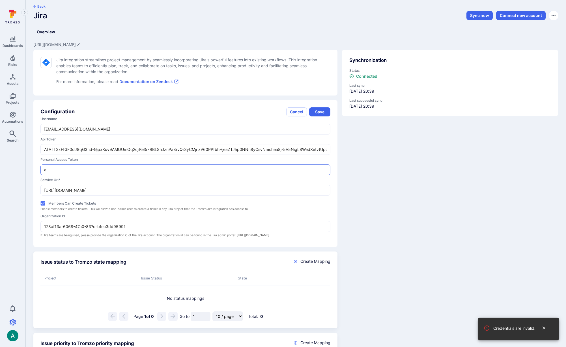
click at [88, 171] on input "a" at bounding box center [185, 170] width 289 height 10
paste input "ATATT3xFfGF0dJ8qG3nd-GjpxXuv9AMOUmOq2cjiKeI5FRBLShJznPa8rvQr3yCMjrlzV60PPfbhHje…"
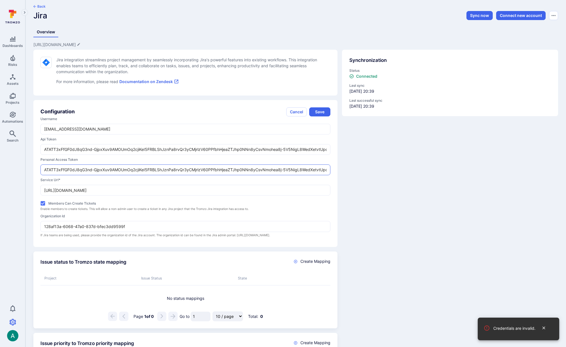
scroll to position [0, 170]
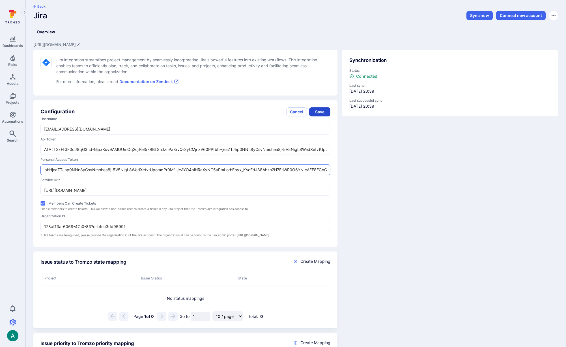
type input "ATATT3xFfGF0dJ8qG3nd-GjpxXuv9AMOUmOq2cjiKeI5FRBLShJznPa8rvQr3yCMjrlzV60PPfbhHje…"
click at [322, 110] on button "Save" at bounding box center [319, 112] width 21 height 9
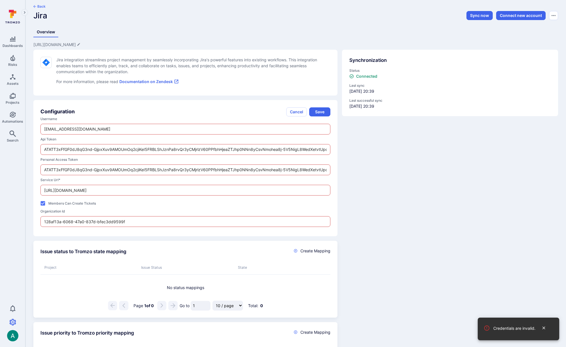
click at [531, 329] on p "Credentials are invalid." at bounding box center [514, 329] width 42 height 6
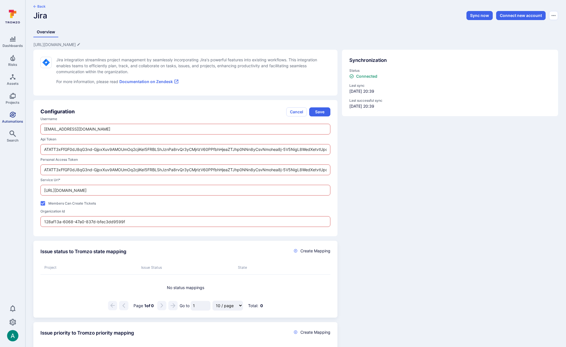
click at [10, 117] on icon "Automations" at bounding box center [12, 114] width 7 height 7
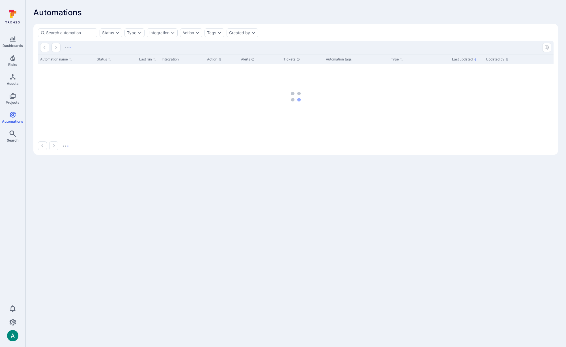
click at [286, 10] on div "Automations" at bounding box center [295, 12] width 525 height 9
